Goal: Information Seeking & Learning: Understand process/instructions

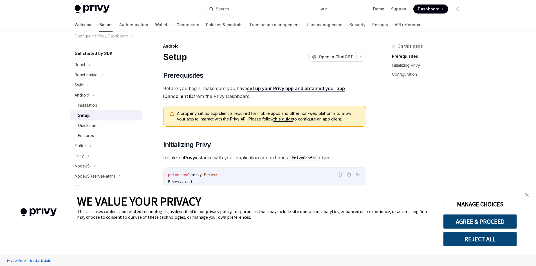
scroll to position [56, 0]
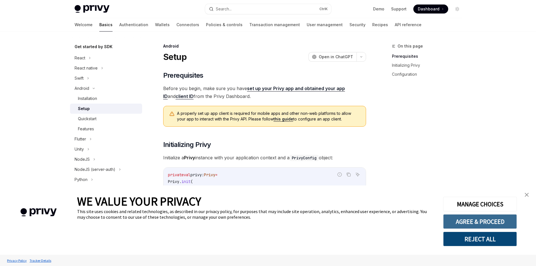
type textarea "*"
click at [466, 222] on button "AGREE & PROCEED" at bounding box center [480, 221] width 74 height 15
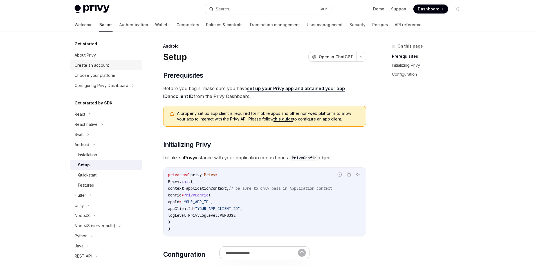
click at [100, 65] on div "Create an account" at bounding box center [92, 65] width 34 height 7
type textarea "*"
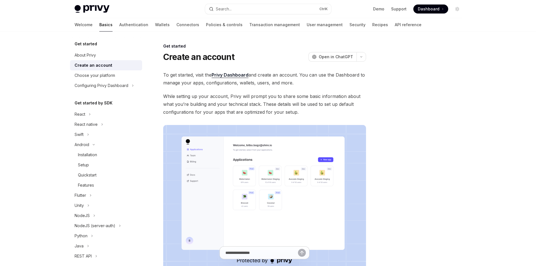
click at [235, 74] on link "Privy Dashboard" at bounding box center [229, 75] width 37 height 6
